Goal: Information Seeking & Learning: Learn about a topic

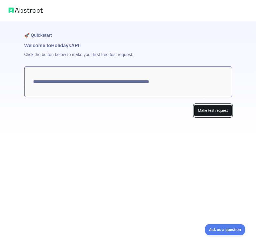
click at [215, 111] on button "Make test request" at bounding box center [213, 110] width 38 height 12
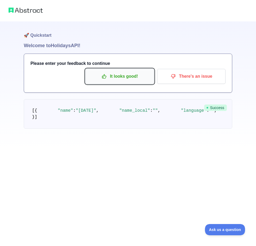
click at [122, 78] on p "It looks good!" at bounding box center [120, 76] width 60 height 9
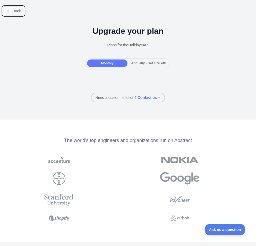
click at [3, 12] on button "Back" at bounding box center [14, 10] width 22 height 9
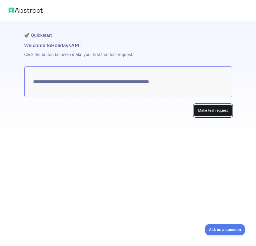
click at [216, 111] on button "Make test request" at bounding box center [213, 110] width 38 height 12
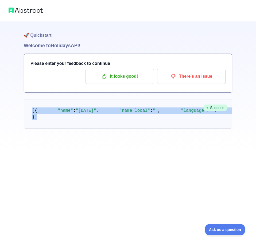
drag, startPoint x: 35, startPoint y: 210, endPoint x: 21, endPoint y: 113, distance: 98.4
click at [21, 113] on div "🚀 Quickstart Welcome to Holidays API! Please enter your feedback to continue It…" at bounding box center [128, 75] width 256 height 150
copy code "[ { "name" : "Christmas Day" , "name_local" : "" , "language" : "" , "descripti…"
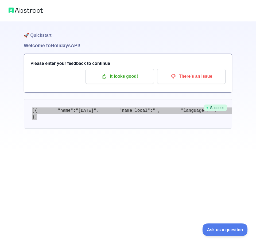
click at [231, 231] on button "Ask us a question" at bounding box center [223, 228] width 40 height 11
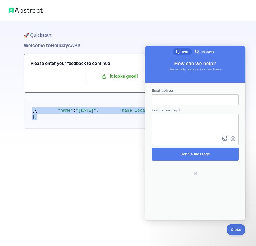
click at [119, 128] on pre "[ { "name" : "Christmas Day" , "name_local" : "" , "language" : "" , "descripti…" at bounding box center [128, 113] width 209 height 29
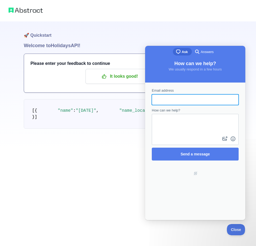
click at [172, 97] on input "Email address" at bounding box center [195, 100] width 78 height 10
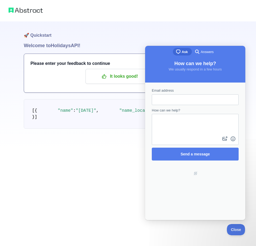
click at [94, 128] on pre "[ { "name" : "Christmas Day" , "name_local" : "" , "language" : "" , "descripti…" at bounding box center [128, 113] width 209 height 29
click at [240, 229] on span "Close" at bounding box center [235, 229] width 18 height 4
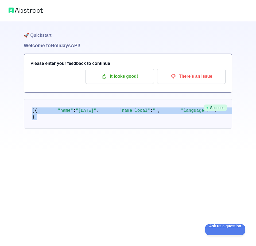
drag, startPoint x: 32, startPoint y: 113, endPoint x: 64, endPoint y: 204, distance: 97.0
click at [64, 128] on pre "[ { "name" : "Christmas Day" , "name_local" : "" , "language" : "" , "descripti…" at bounding box center [128, 113] width 209 height 29
copy code "[ { "name" : "Christmas Day" , "name_local" : "" , "language" : "" , "descripti…"
click at [45, 112] on pre "[ { "name" : "Christmas Day" , "name_local" : "" , "language" : "" , "descripti…" at bounding box center [128, 113] width 209 height 29
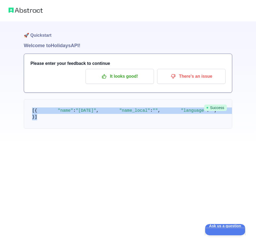
drag, startPoint x: 32, startPoint y: 112, endPoint x: 78, endPoint y: 208, distance: 106.5
click at [78, 128] on pre "[ { "name" : "Christmas Day" , "name_local" : "" , "language" : "" , "descripti…" at bounding box center [128, 113] width 209 height 29
copy code "[ { "name" : "Christmas Day" , "name_local" : "" , "language" : "" , "descripti…"
click at [164, 128] on pre "[ { "name" : "Christmas Day" , "name_local" : "" , "language" : "" , "descripti…" at bounding box center [128, 113] width 209 height 29
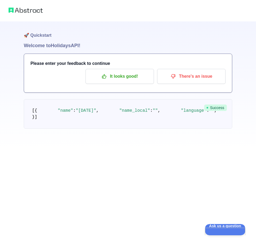
drag, startPoint x: 59, startPoint y: 138, endPoint x: 86, endPoint y: 140, distance: 27.2
click at [129, 79] on p "It looks good!" at bounding box center [120, 76] width 60 height 9
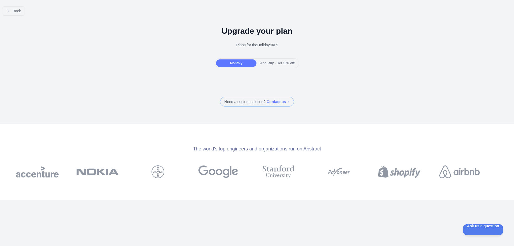
click at [252, 64] on span "Annually - Get 10% off!" at bounding box center [277, 63] width 35 height 4
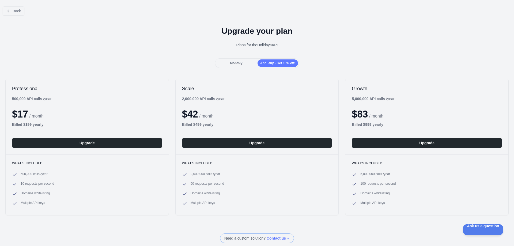
click at [231, 60] on div "Monthly" at bounding box center [236, 62] width 40 height 7
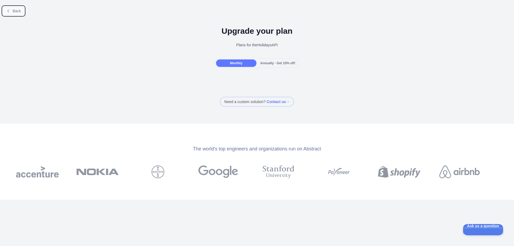
click at [12, 13] on button "Back" at bounding box center [14, 10] width 22 height 9
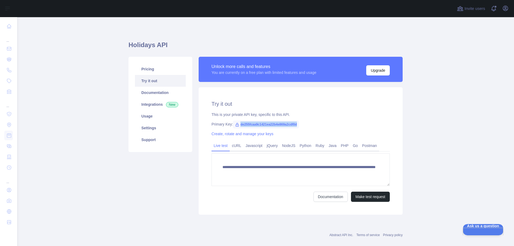
drag, startPoint x: 295, startPoint y: 125, endPoint x: 237, endPoint y: 125, distance: 58.1
click at [237, 125] on span "de255fcaa9c1421ea22b4e869a2cdf0d" at bounding box center [266, 124] width 66 height 8
copy span "de255fcaa9c1421ea22b4e869a2cdf0d"
click at [252, 200] on button "Make test request" at bounding box center [370, 197] width 39 height 10
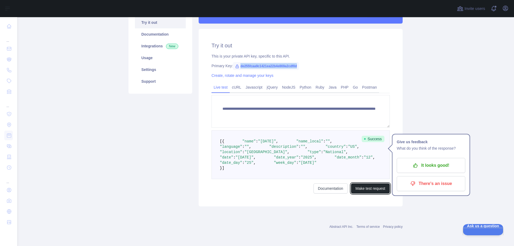
scroll to position [80, 0]
click at [252, 163] on icon "button" at bounding box center [415, 165] width 5 height 5
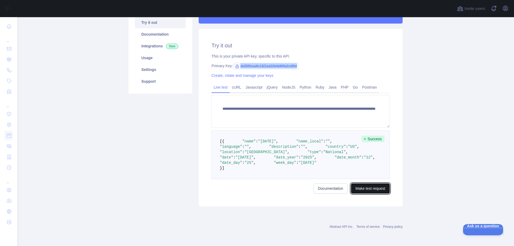
click at [252, 193] on button "Make test request" at bounding box center [370, 188] width 39 height 10
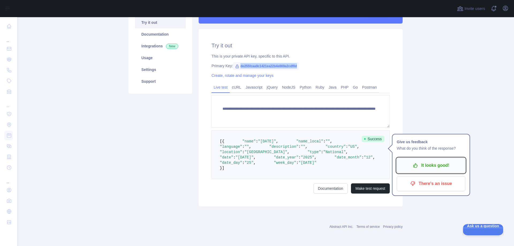
click at [252, 161] on p "It looks good!" at bounding box center [431, 165] width 60 height 9
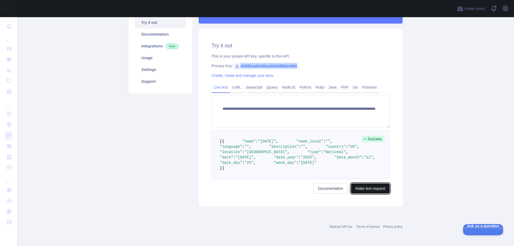
click at [252, 188] on button "Make test request" at bounding box center [370, 188] width 39 height 10
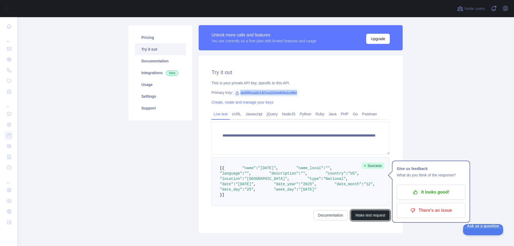
scroll to position [112, 0]
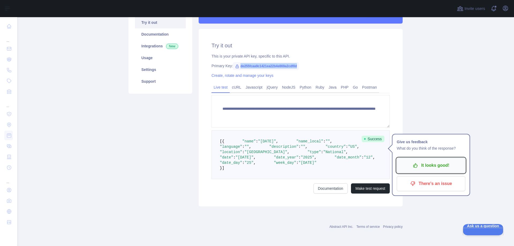
click at [252, 161] on p "It looks good!" at bounding box center [431, 165] width 60 height 9
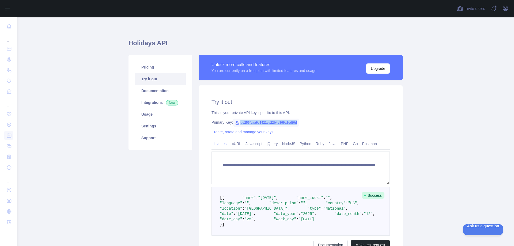
scroll to position [0, 0]
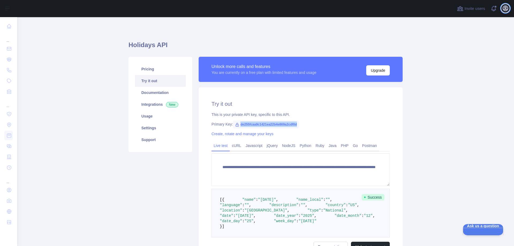
click at [252, 8] on icon "button" at bounding box center [505, 8] width 6 height 6
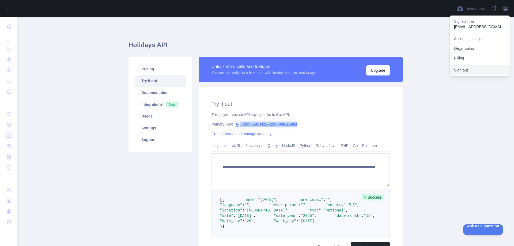
click at [252, 70] on button "Sign out" at bounding box center [479, 70] width 60 height 10
